Goal: Task Accomplishment & Management: Use online tool/utility

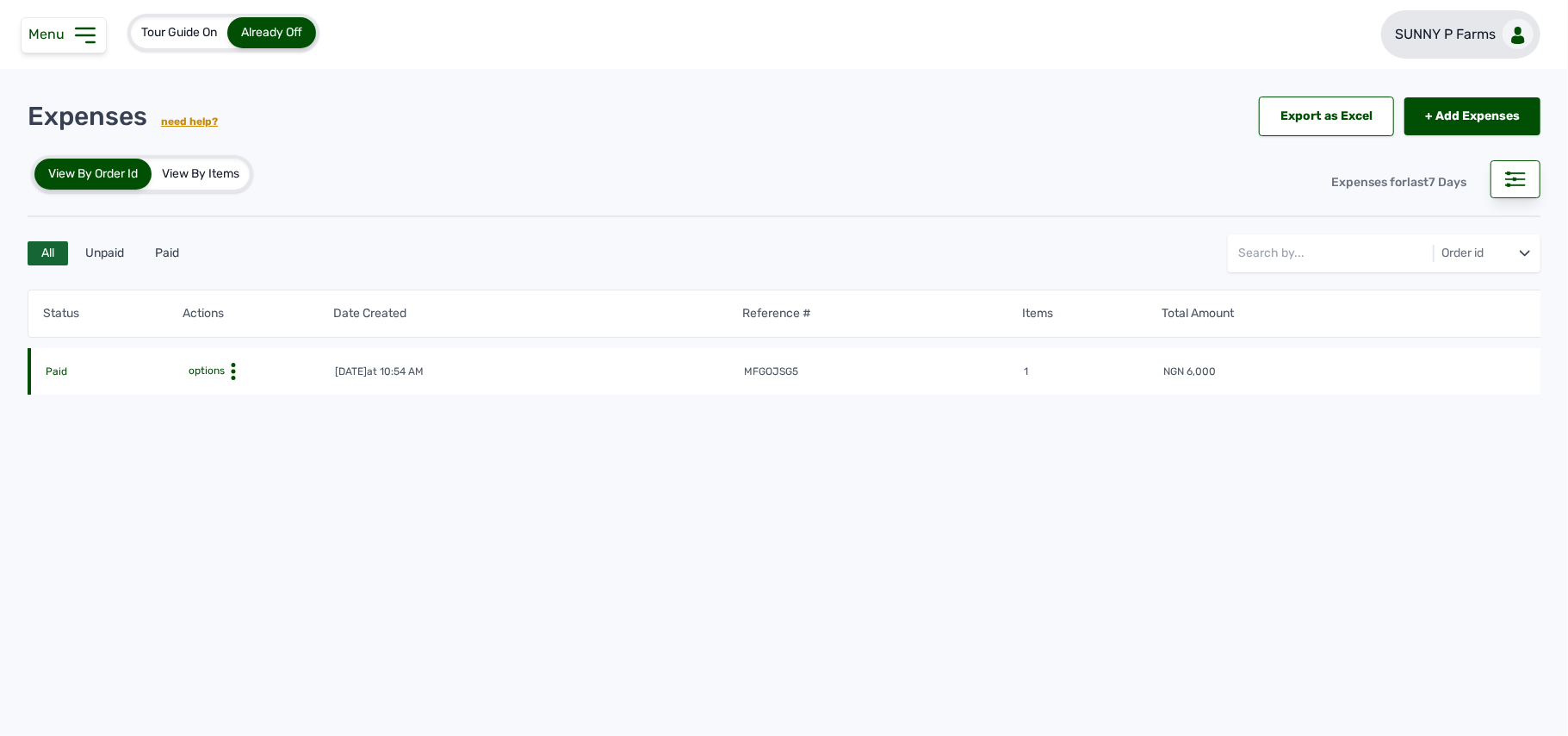
click at [1497, 48] on link "SUNNY P Farms" at bounding box center [1462, 33] width 160 height 48
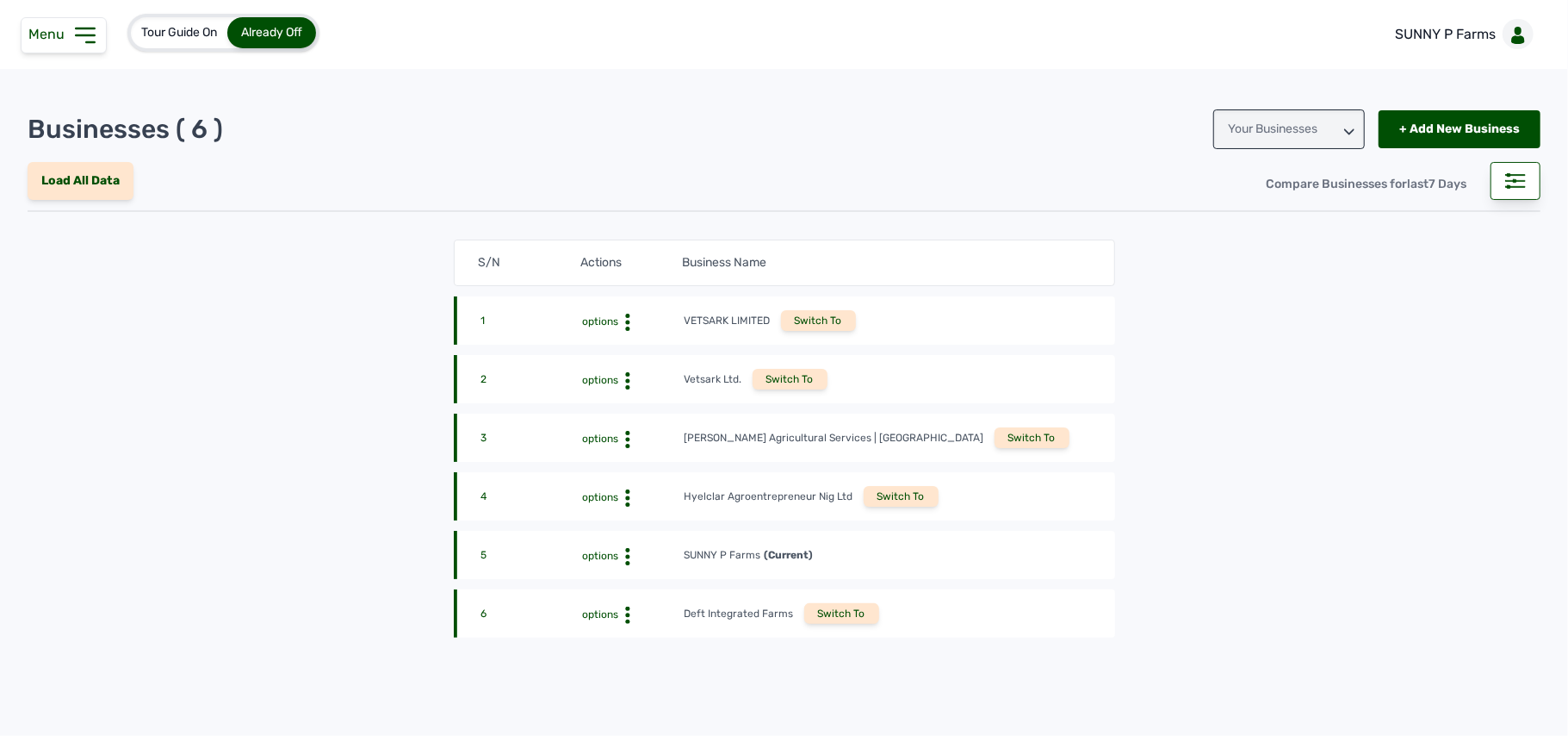
click at [831, 619] on div "Switch To" at bounding box center [842, 613] width 75 height 21
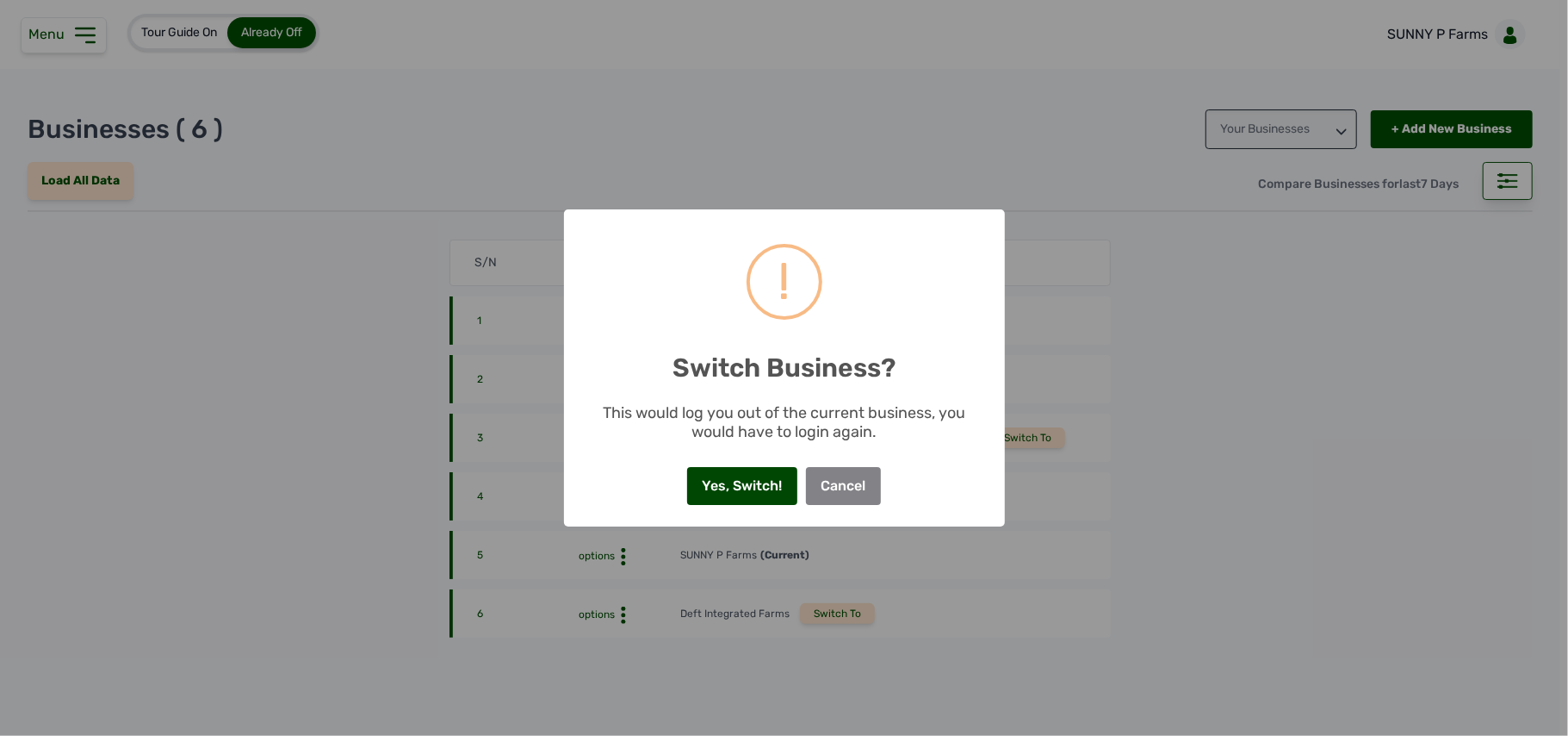
click at [725, 495] on button "Yes, Switch!" at bounding box center [743, 486] width 110 height 37
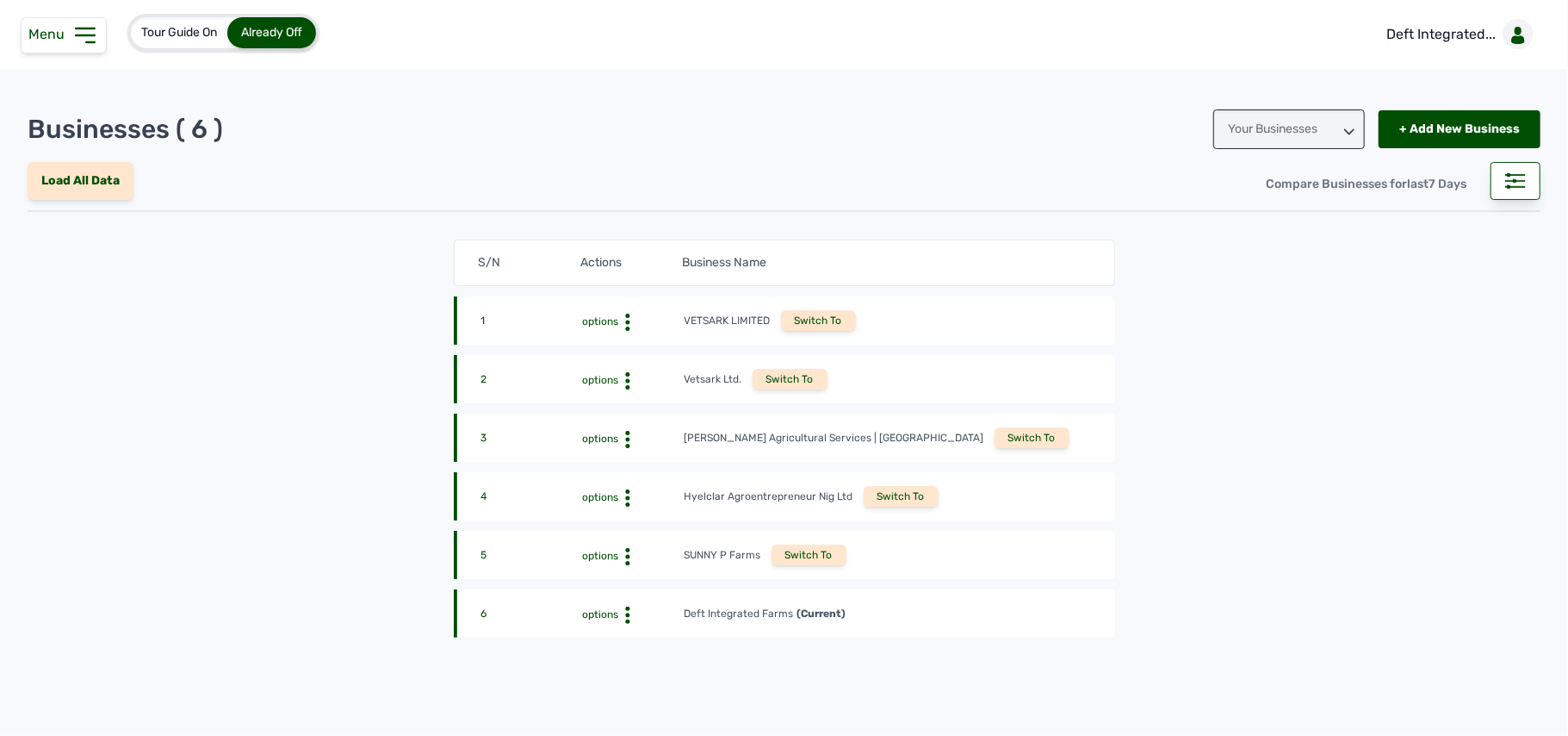
click at [745, 522] on div "S/N Actions Business Name 1 options VETSARK LIMITED Switch To 2 options Vetsark…" at bounding box center [785, 438] width 662 height 398
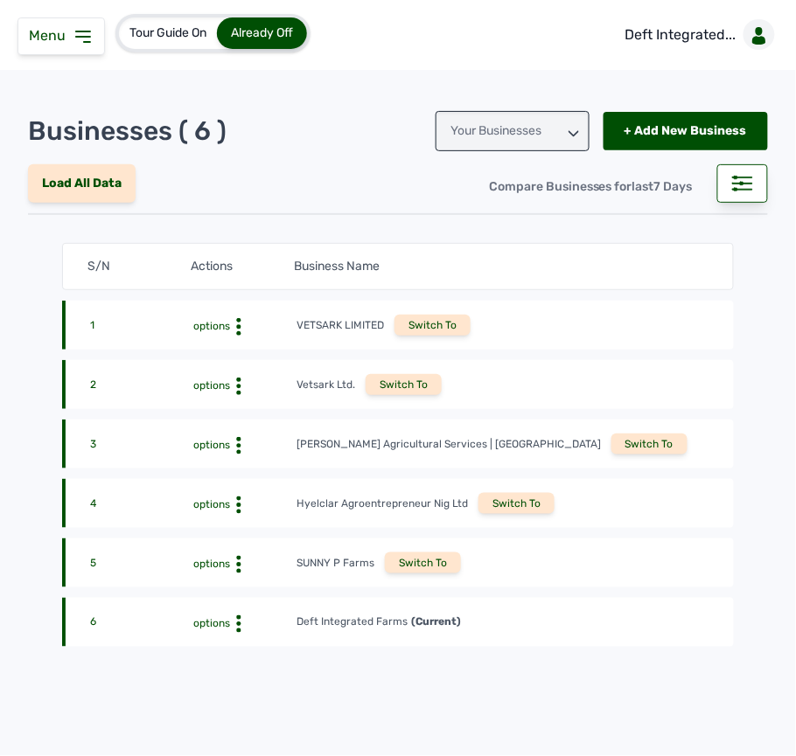
click at [86, 39] on icon at bounding box center [83, 36] width 21 height 21
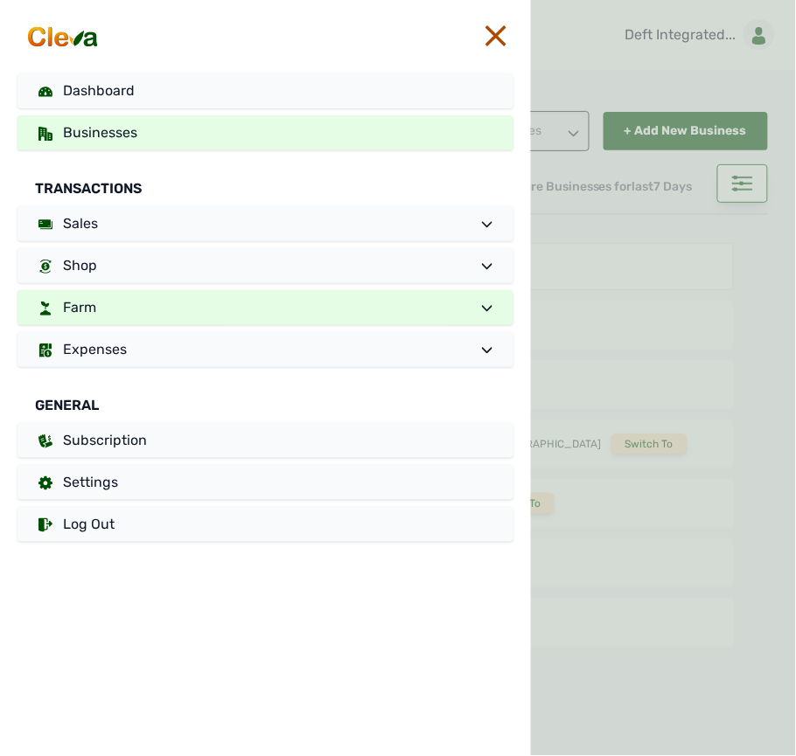
click at [87, 310] on span "Farm" at bounding box center [79, 307] width 33 height 17
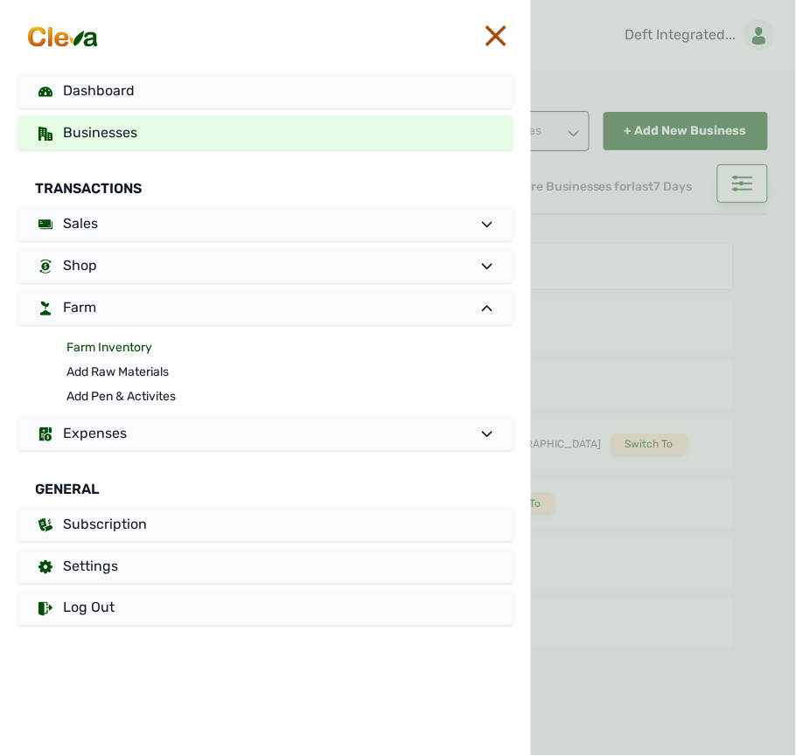
click at [106, 358] on link "Farm Inventory" at bounding box center [289, 348] width 447 height 24
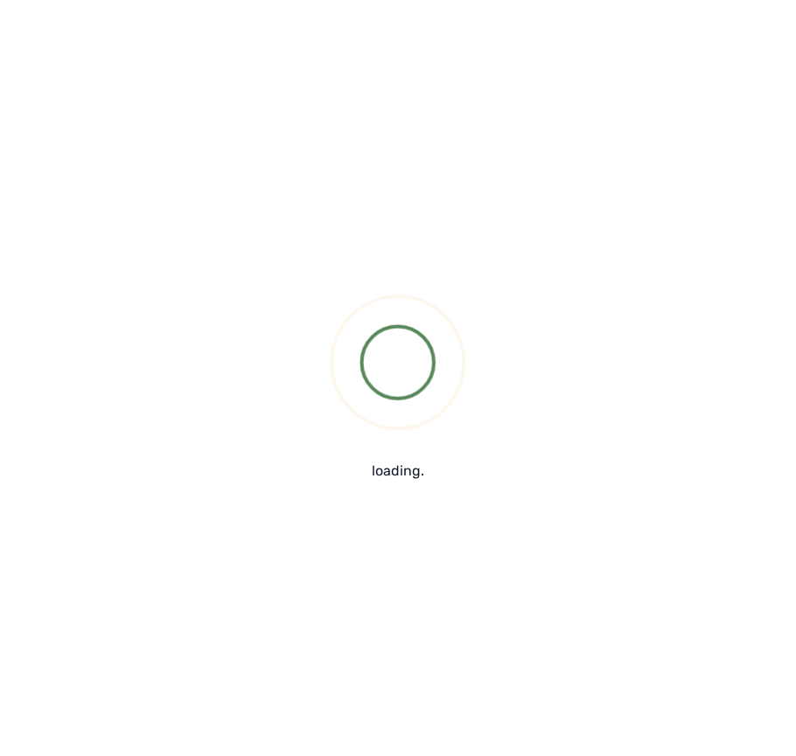
click at [96, 346] on div "loading." at bounding box center [398, 378] width 796 height 756
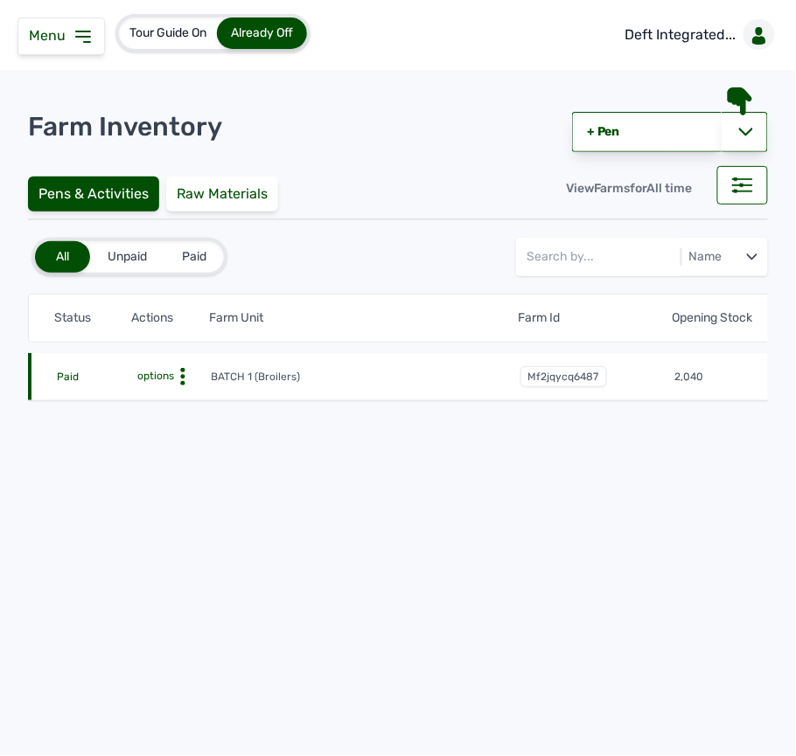
click at [184, 381] on icon at bounding box center [182, 376] width 17 height 17
click at [180, 407] on div "Farm Activities" at bounding box center [147, 404] width 124 height 21
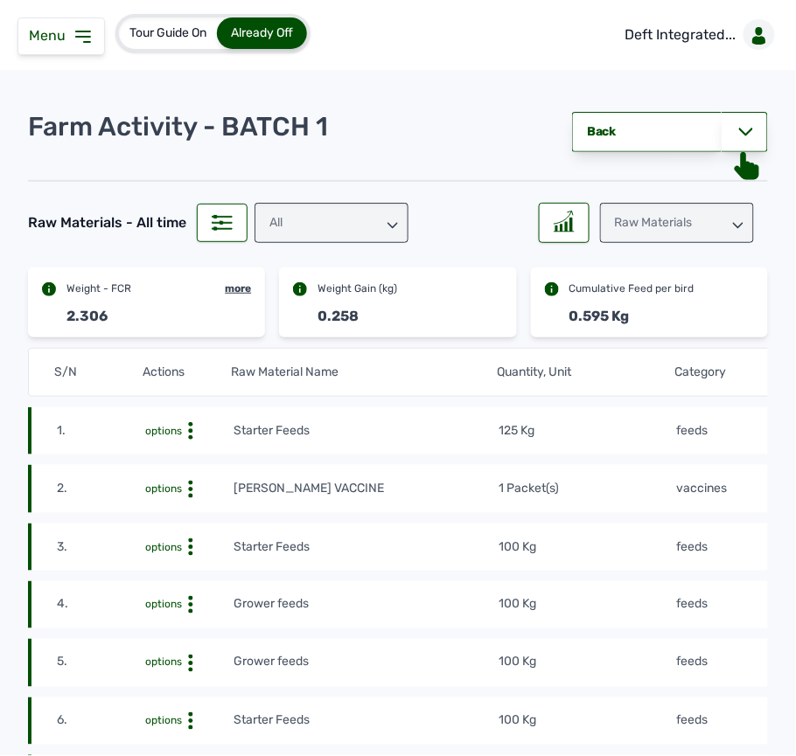
scroll to position [116, 0]
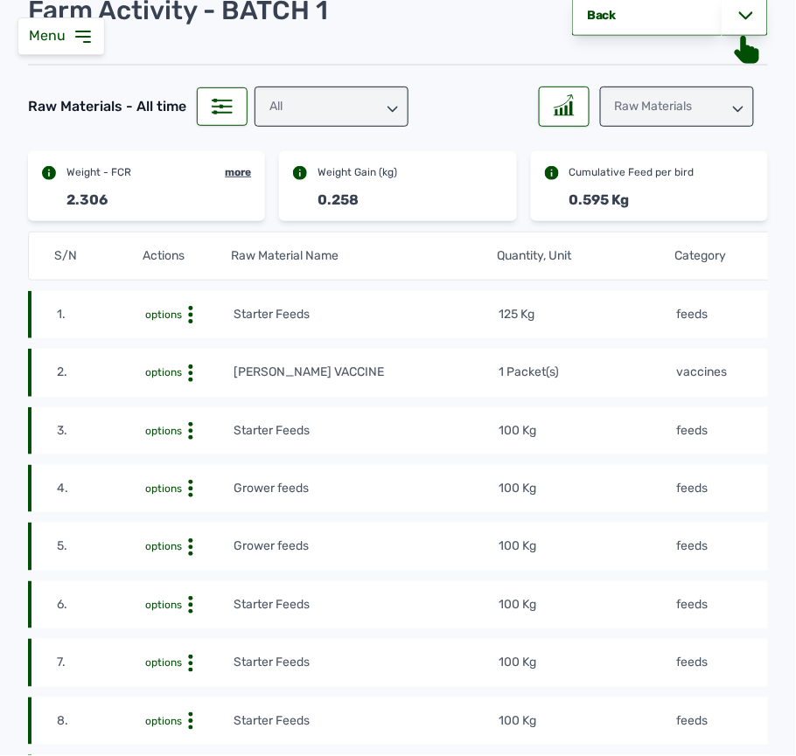
click at [721, 305] on td "feeds" at bounding box center [763, 314] width 177 height 19
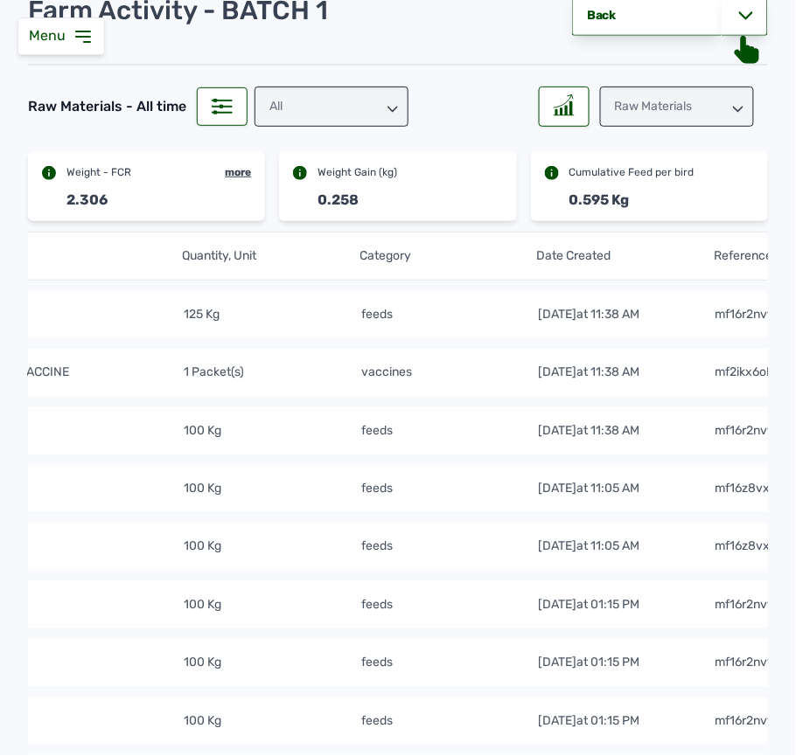
scroll to position [0, 382]
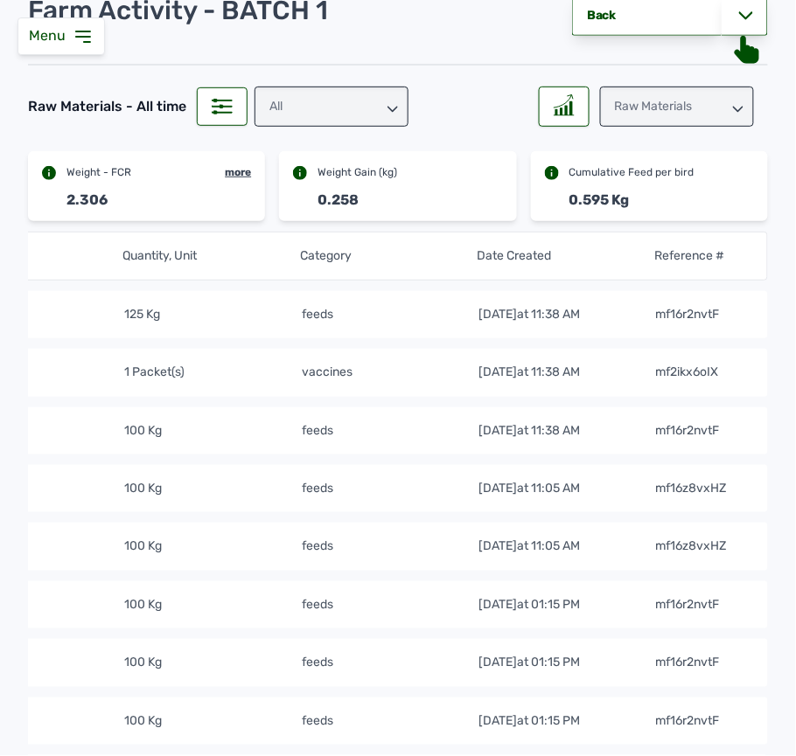
click at [693, 107] on div "Raw Materials" at bounding box center [677, 107] width 154 height 40
click at [701, 220] on div "Losses" at bounding box center [677, 215] width 154 height 31
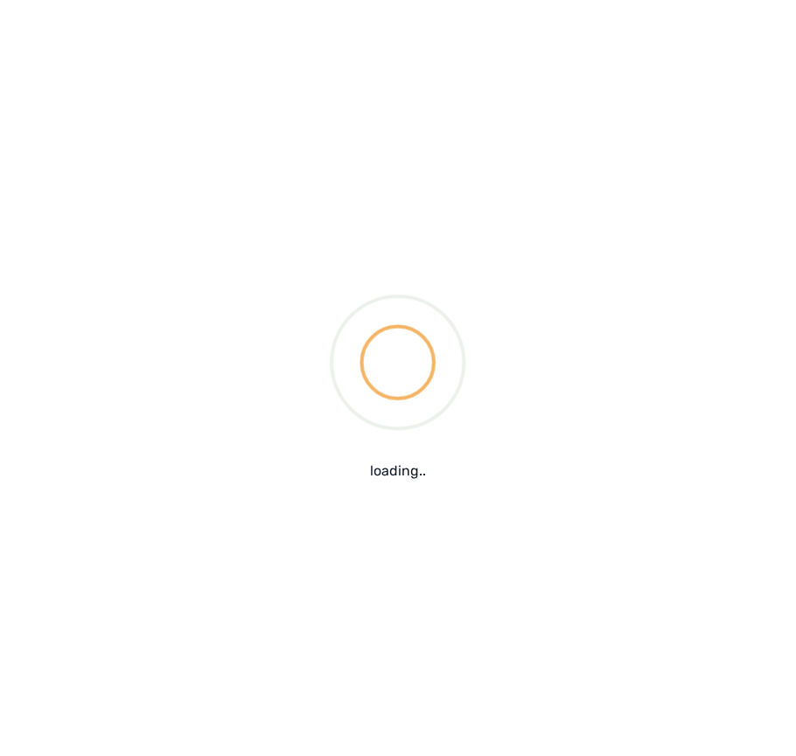
scroll to position [0, 0]
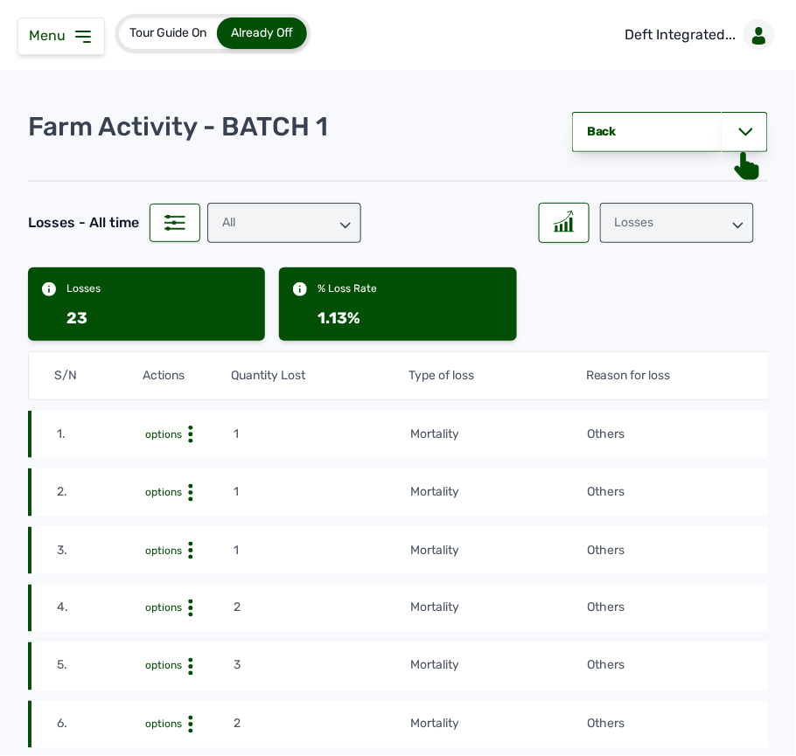
click at [733, 217] on div "Losses" at bounding box center [677, 223] width 154 height 40
click at [542, 203] on div at bounding box center [564, 223] width 51 height 40
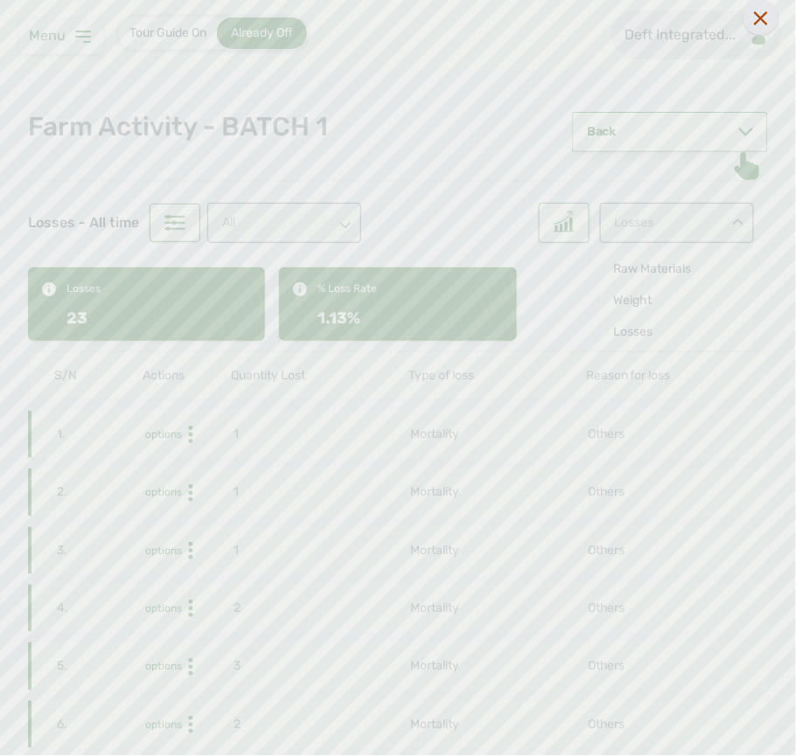
click at [766, 17] on icon at bounding box center [761, 18] width 14 height 14
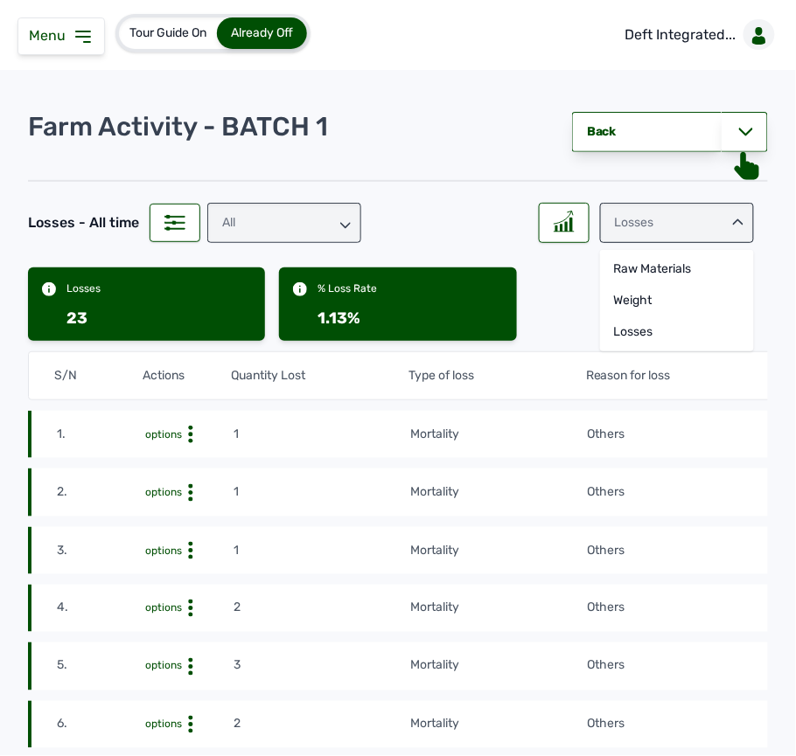
click at [77, 25] on div "Menu" at bounding box center [60, 36] width 87 height 38
click at [739, 136] on icon at bounding box center [746, 132] width 14 height 14
click at [676, 128] on link "Back" at bounding box center [647, 132] width 150 height 40
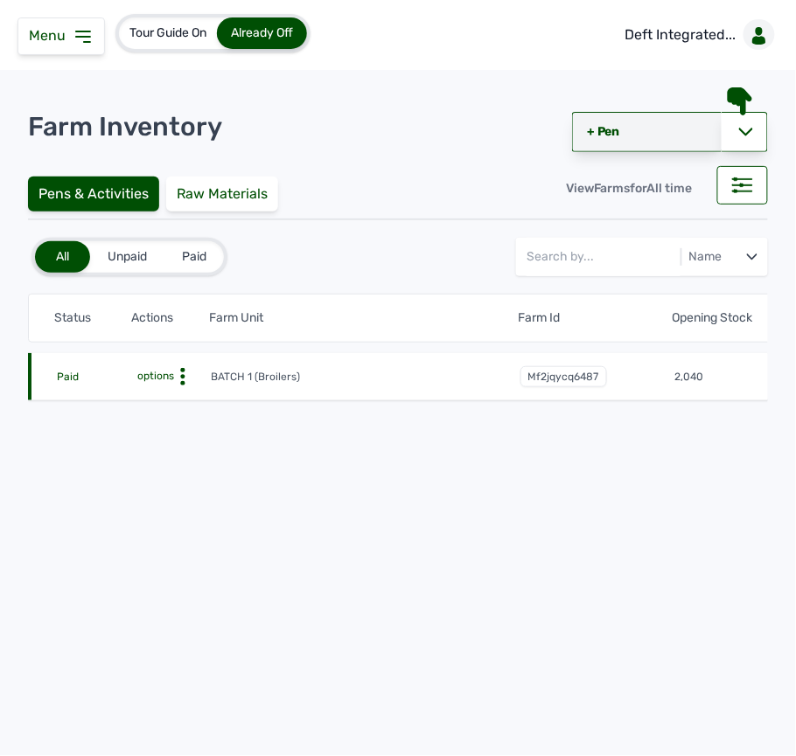
click at [588, 134] on link "+ Pen" at bounding box center [647, 132] width 150 height 40
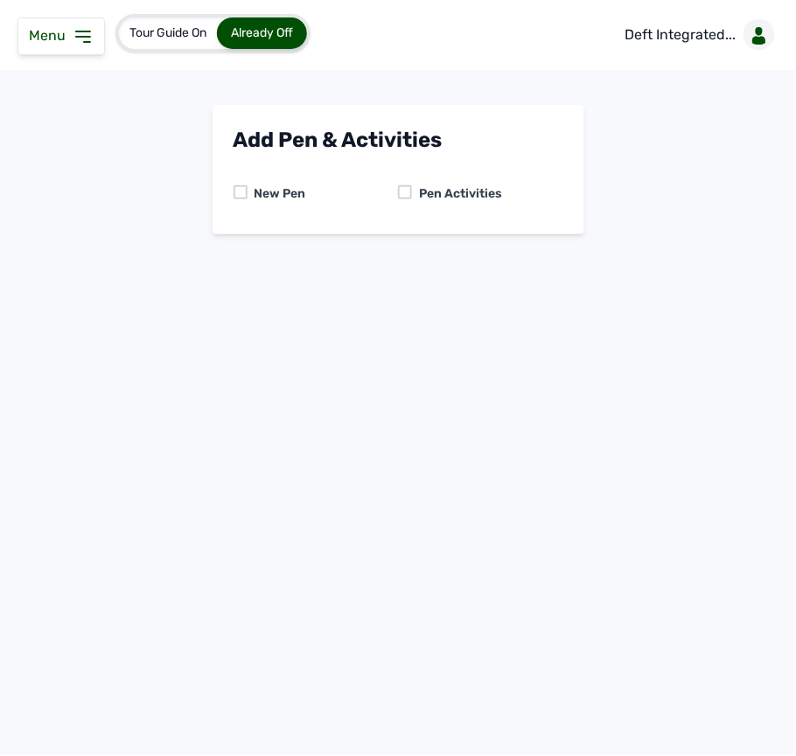
click at [406, 179] on div "New Pen Pen Activities" at bounding box center [398, 194] width 330 height 38
click at [406, 185] on div at bounding box center [405, 192] width 14 height 14
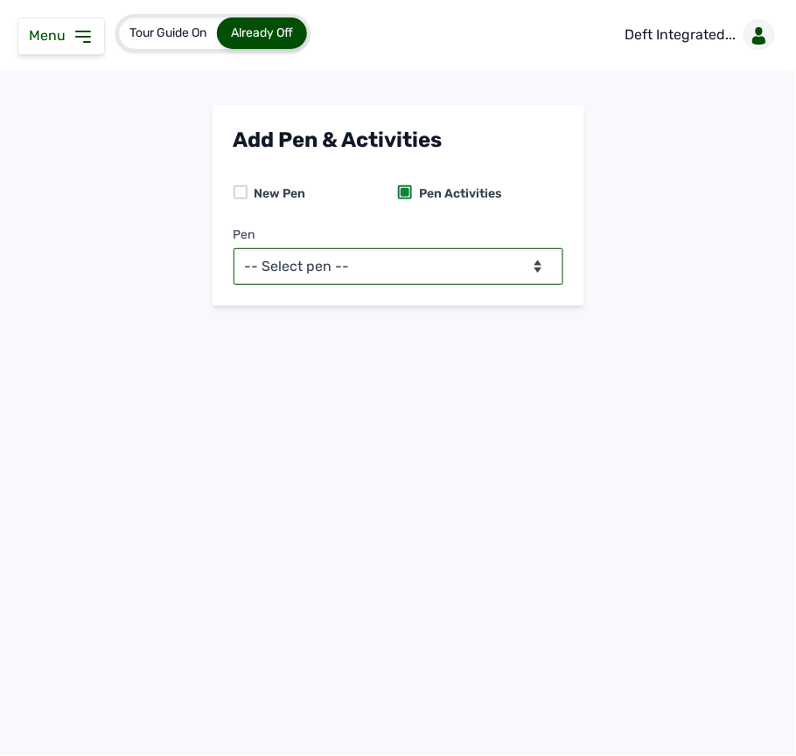
drag, startPoint x: 399, startPoint y: 259, endPoint x: 389, endPoint y: 250, distance: 13.0
click at [397, 259] on select "-- Select pen -- BATCH 1 (Broilers)" at bounding box center [398, 266] width 330 height 37
select select "mf2jqycq6487"
click at [233, 248] on select "-- Select pen -- BATCH 1 (Broilers)" at bounding box center [398, 266] width 330 height 37
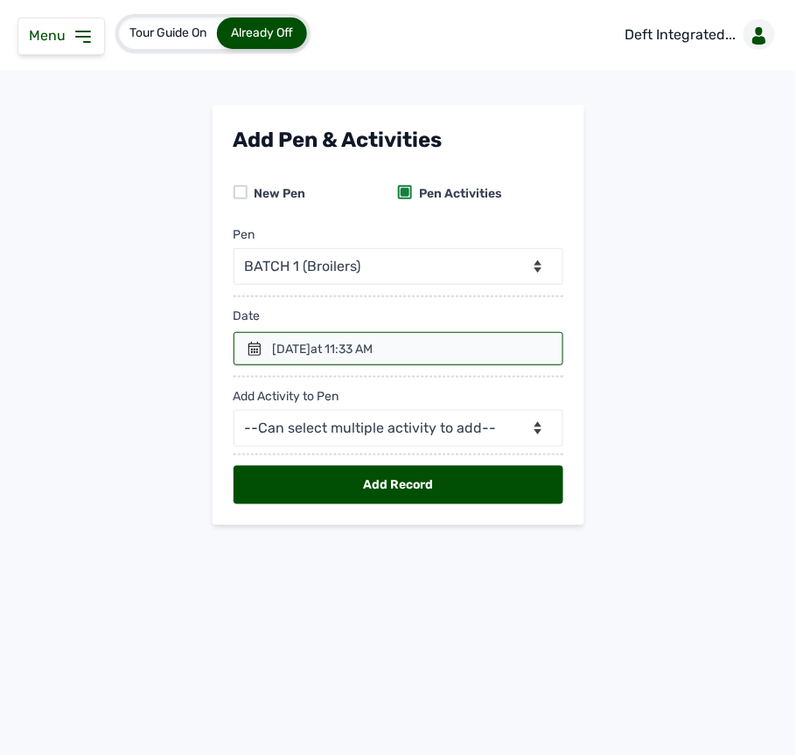
click at [255, 351] on icon at bounding box center [254, 349] width 12 height 14
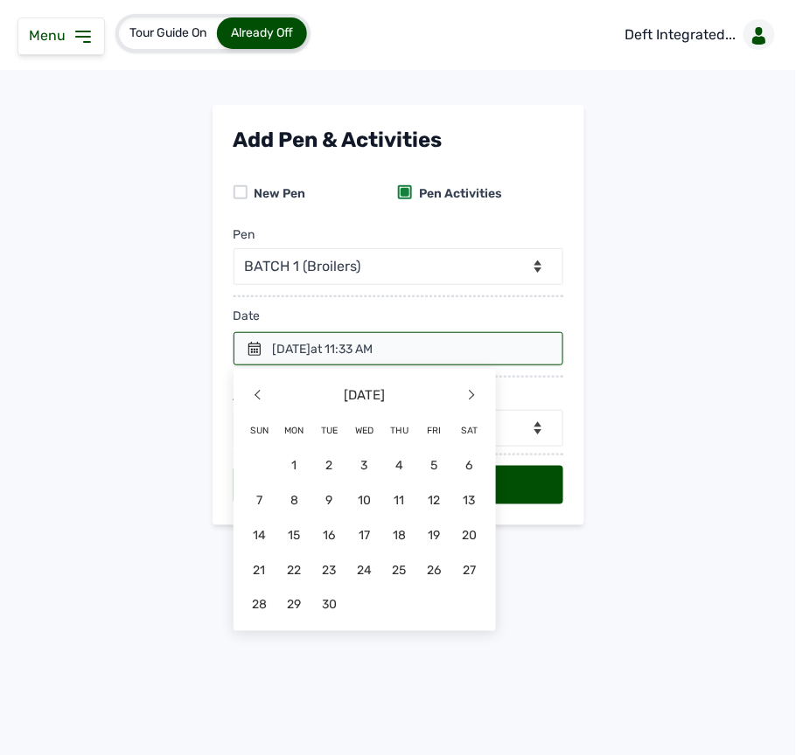
click at [0, 177] on main "Add Pen & Activities New Pen Pen Activities Pen -- Select pen -- BATCH 1 (Broil…" at bounding box center [398, 329] width 796 height 449
